Goal: Navigation & Orientation: Find specific page/section

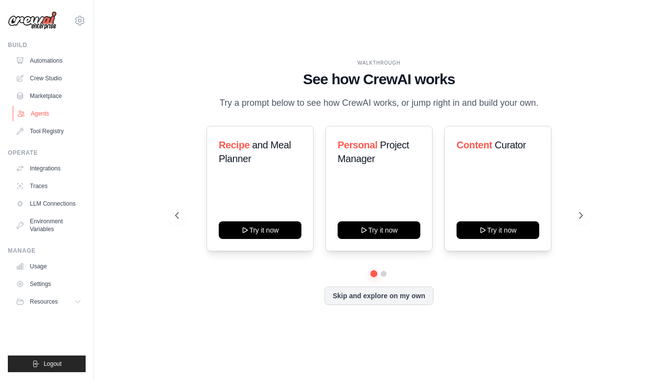
click at [43, 112] on link "Agents" at bounding box center [50, 114] width 74 height 16
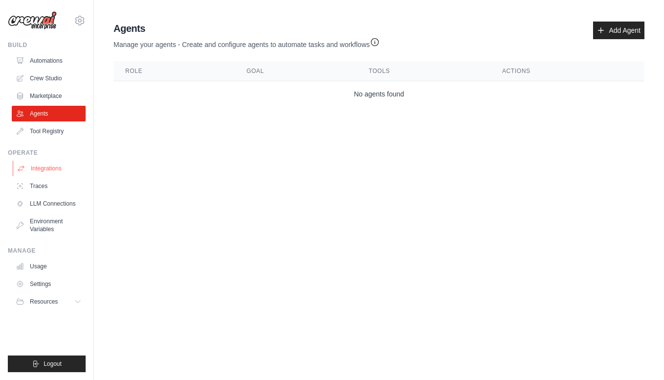
click at [41, 169] on link "Integrations" at bounding box center [50, 169] width 74 height 16
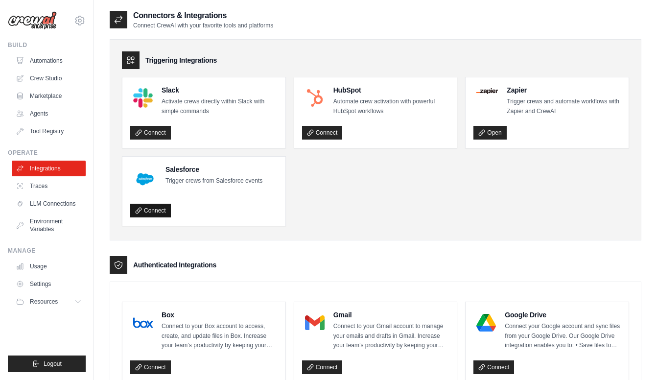
click at [158, 210] on link "Connect" at bounding box center [150, 211] width 41 height 14
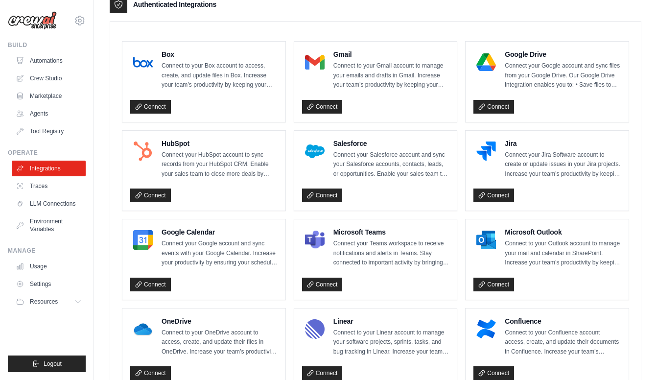
scroll to position [48, 0]
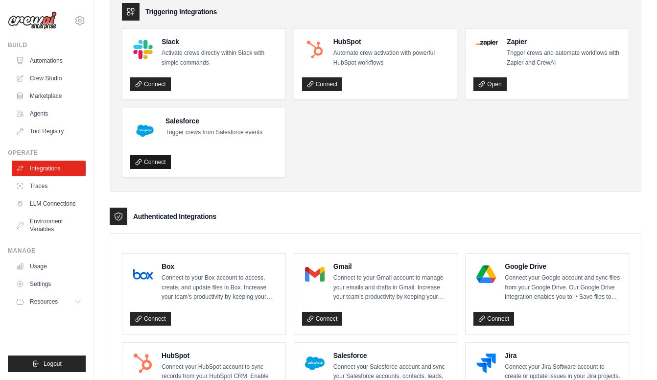
click at [153, 163] on link "Connect" at bounding box center [150, 162] width 41 height 14
click at [155, 163] on link "Connect" at bounding box center [150, 162] width 41 height 14
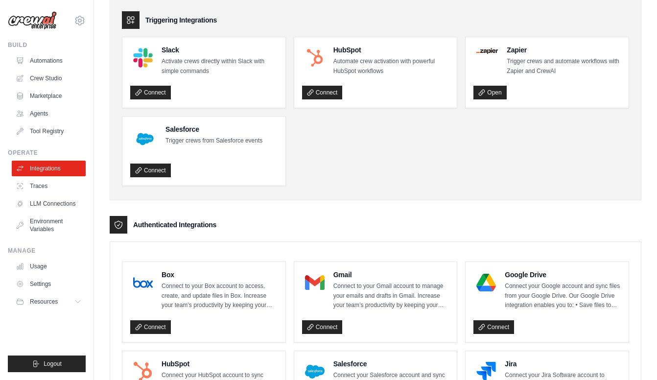
scroll to position [0, 0]
